Goal: Information Seeking & Learning: Learn about a topic

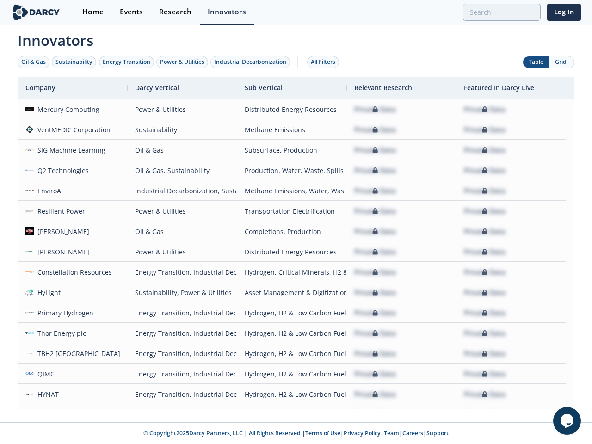
click at [34, 62] on div "Oil & Gas" at bounding box center [33, 62] width 25 height 8
click at [74, 62] on div "Sustainability" at bounding box center [73, 62] width 37 height 8
click at [127, 62] on div "Energy Transition" at bounding box center [127, 62] width 48 height 8
click at [183, 62] on div "Power & Utilities" at bounding box center [182, 62] width 44 height 8
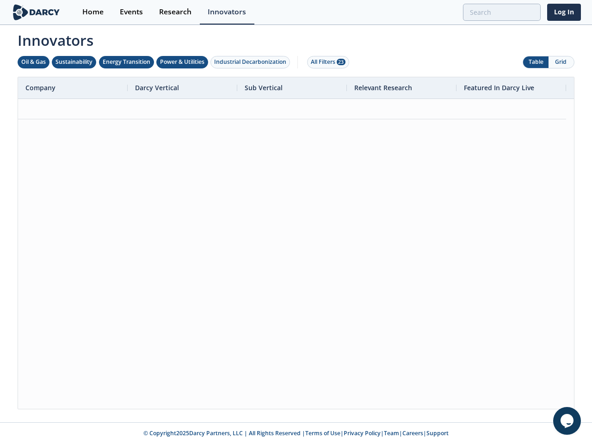
click at [252, 62] on div "Industrial Decarbonization" at bounding box center [250, 62] width 72 height 8
click at [326, 62] on div "All Filters 28" at bounding box center [328, 62] width 35 height 8
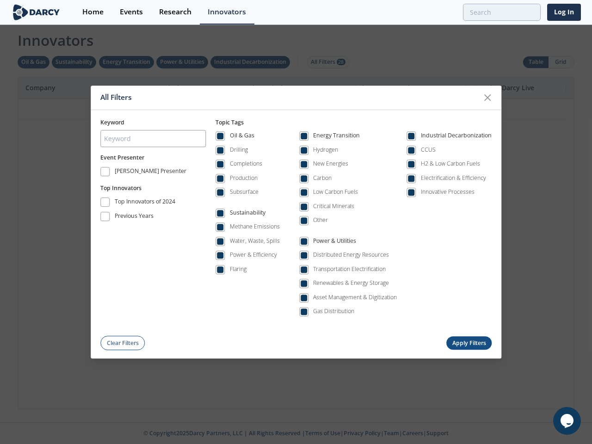
click at [536, 62] on div "All Filters Keyword Event Presenter [PERSON_NAME] Presenter Top Innovators Top …" at bounding box center [296, 222] width 592 height 444
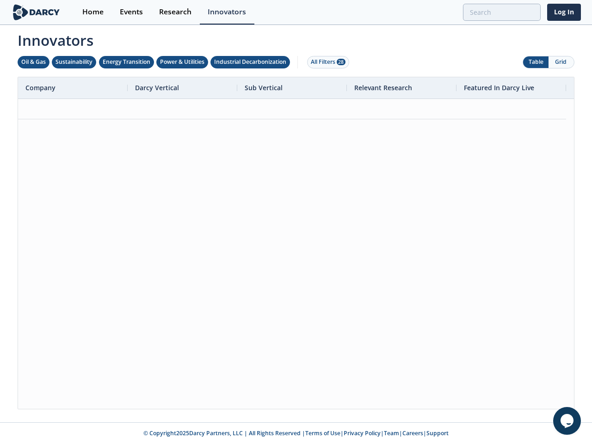
click at [561, 62] on button "Grid" at bounding box center [561, 62] width 25 height 12
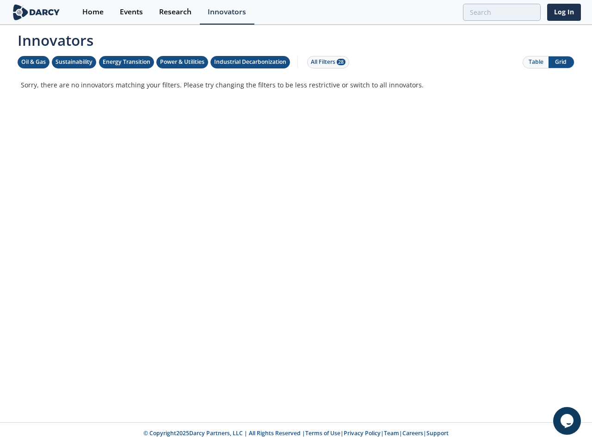
click at [296, 243] on div "Innovators Oil & Gas Sustainability Energy Transition Power & Utilities Industr…" at bounding box center [296, 217] width 570 height 383
click at [73, 88] on p "Sorry, there are no innovators matching your filters. Please try changing the f…" at bounding box center [296, 85] width 550 height 10
